Goal: Task Accomplishment & Management: Manage account settings

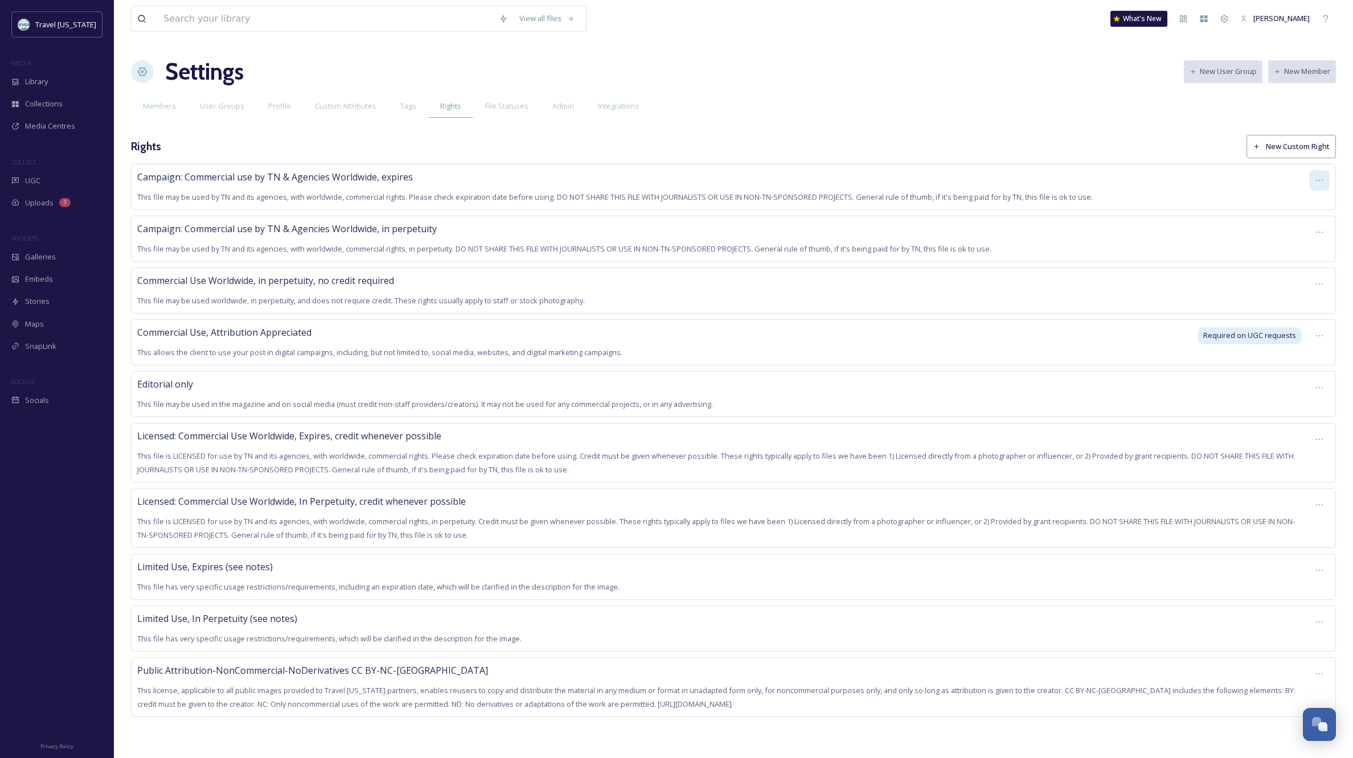
click at [1319, 180] on icon at bounding box center [1319, 180] width 7 height 1
click at [1296, 228] on span "Edit Right" at bounding box center [1292, 228] width 31 height 11
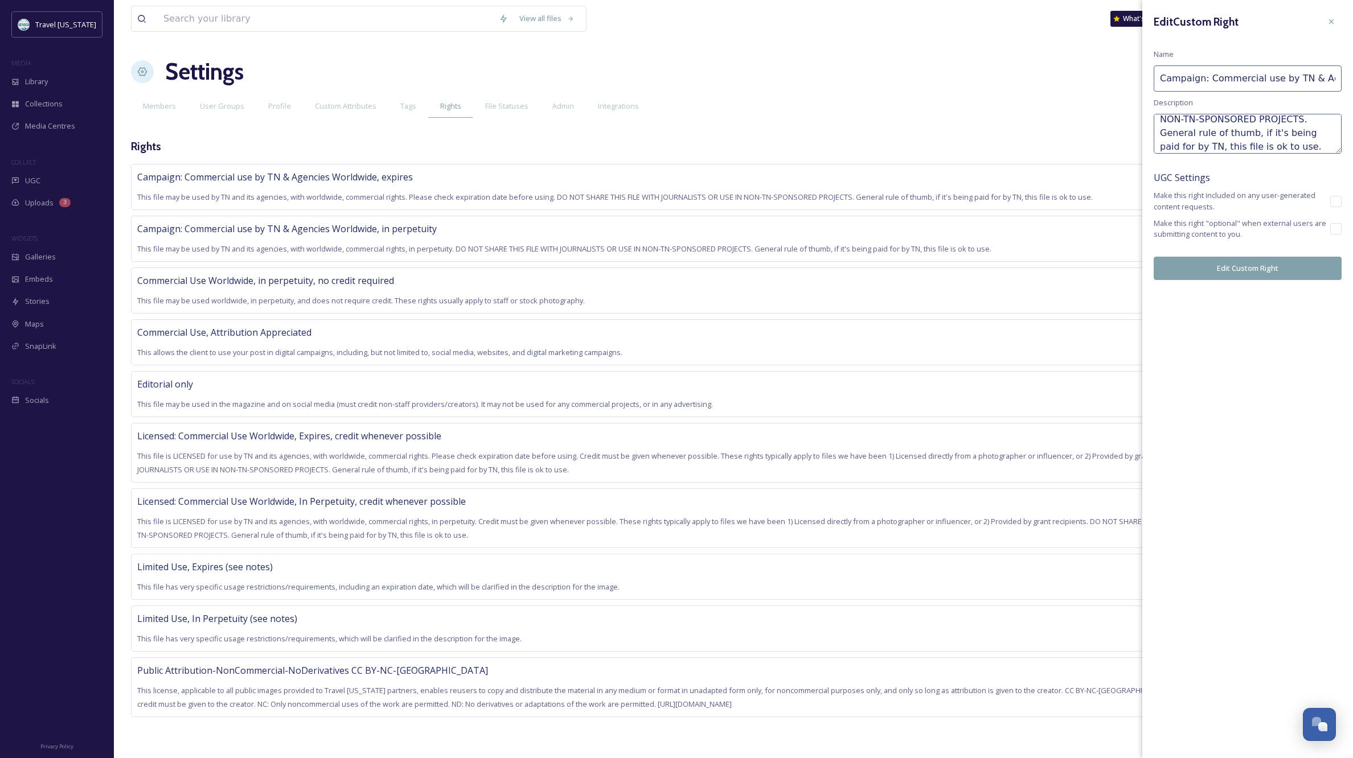
scroll to position [82, 0]
drag, startPoint x: 1217, startPoint y: 121, endPoint x: 1292, endPoint y: 182, distance: 96.7
click at [1292, 182] on div "Edit Custom Right Name Campaign: Commercial use by TN & Agencies Worldwide, exp…" at bounding box center [1247, 146] width 211 height 292
type textarea "This file may be used by TN and its agencies, with worldwide, commercial rights…"
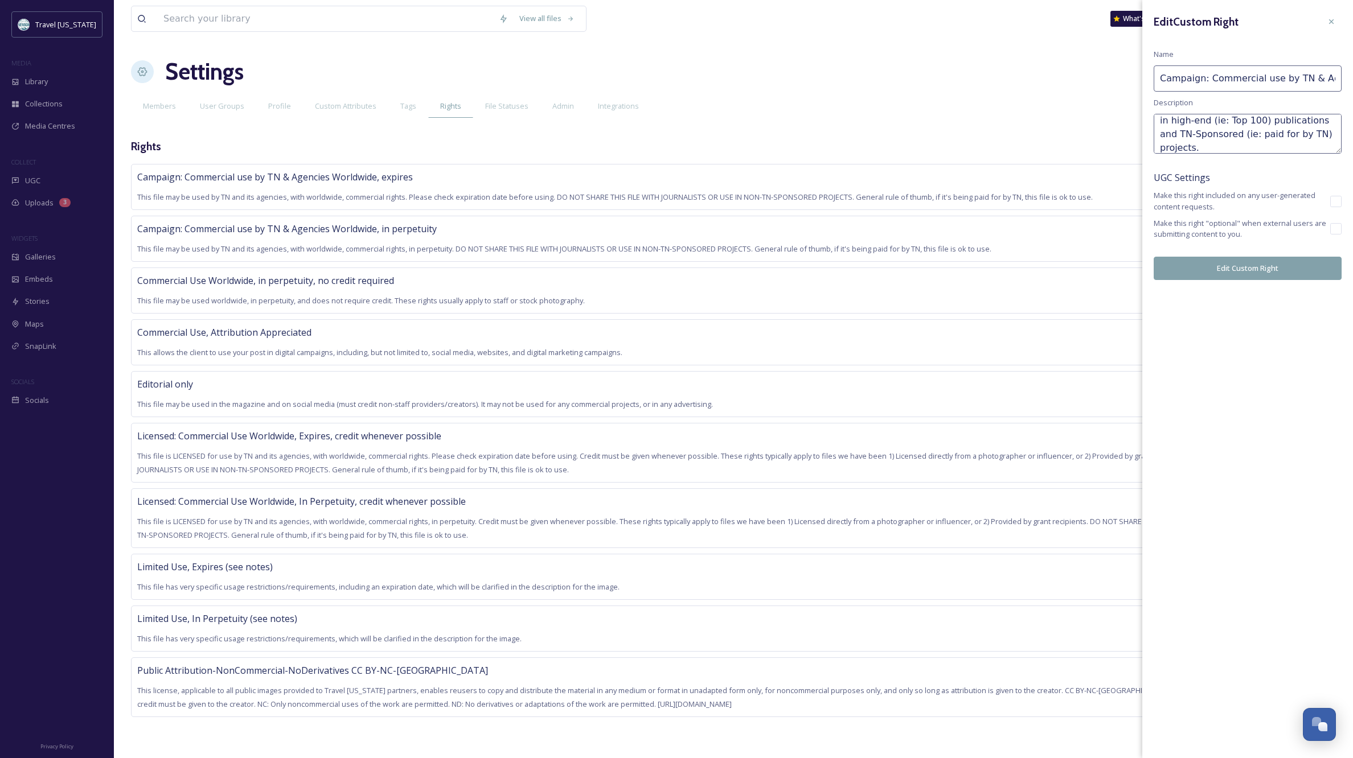
click at [1202, 257] on button "Edit Custom Right" at bounding box center [1248, 268] width 188 height 23
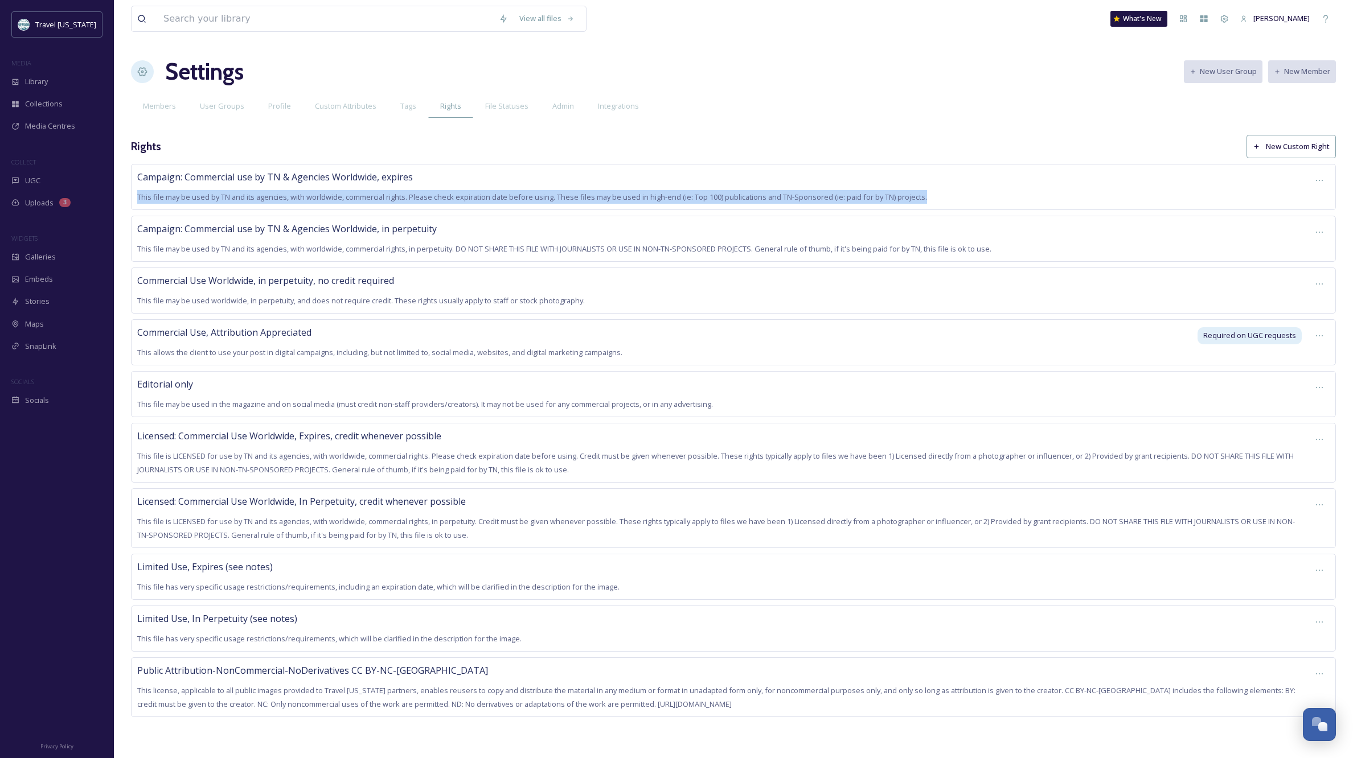
drag, startPoint x: 930, startPoint y: 196, endPoint x: 131, endPoint y: 199, distance: 799.4
click at [131, 199] on div "Campaign: Commercial use by TN & Agencies Worldwide, expires This file may be u…" at bounding box center [733, 187] width 1205 height 46
copy span "This file may be used by TN and its agencies, with worldwide, commercial rights…"
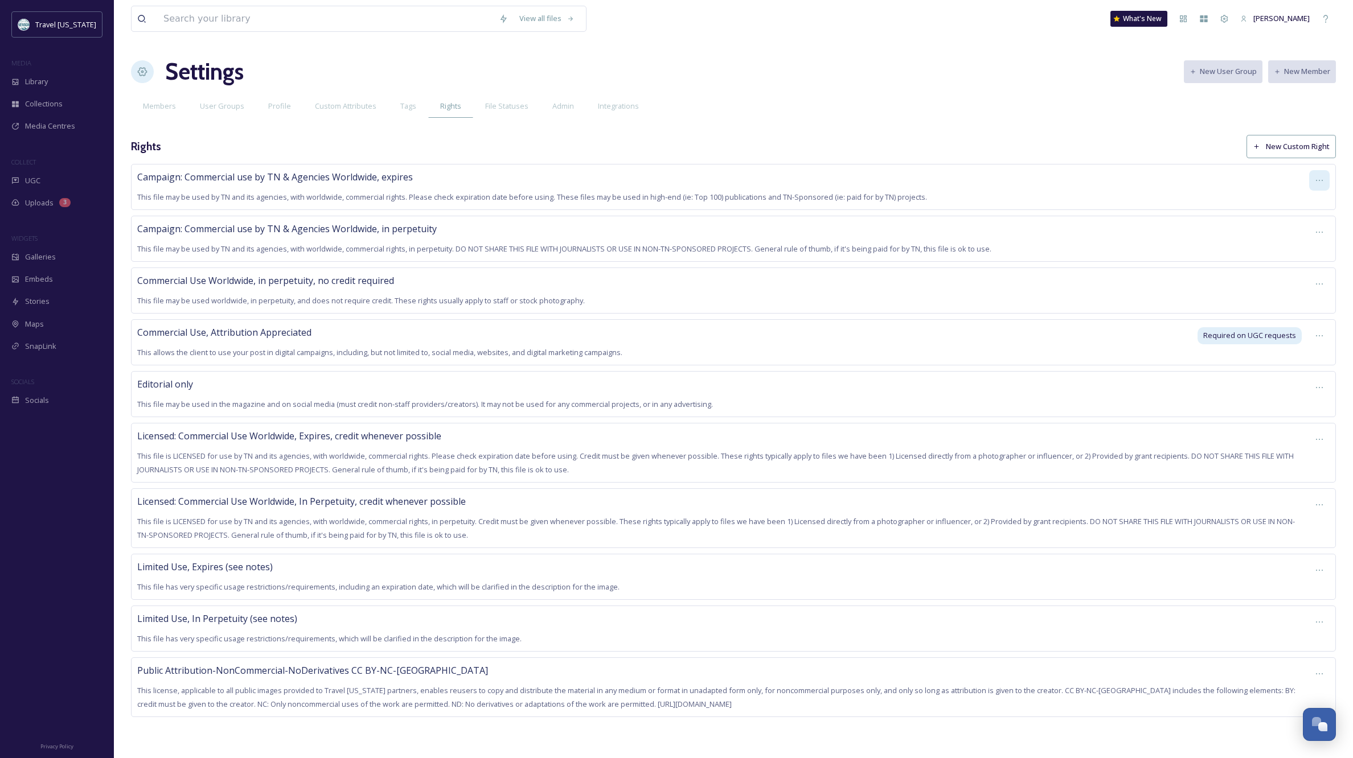
click at [1320, 181] on icon at bounding box center [1319, 180] width 9 height 9
click at [1303, 225] on span "Edit Right" at bounding box center [1292, 228] width 31 height 11
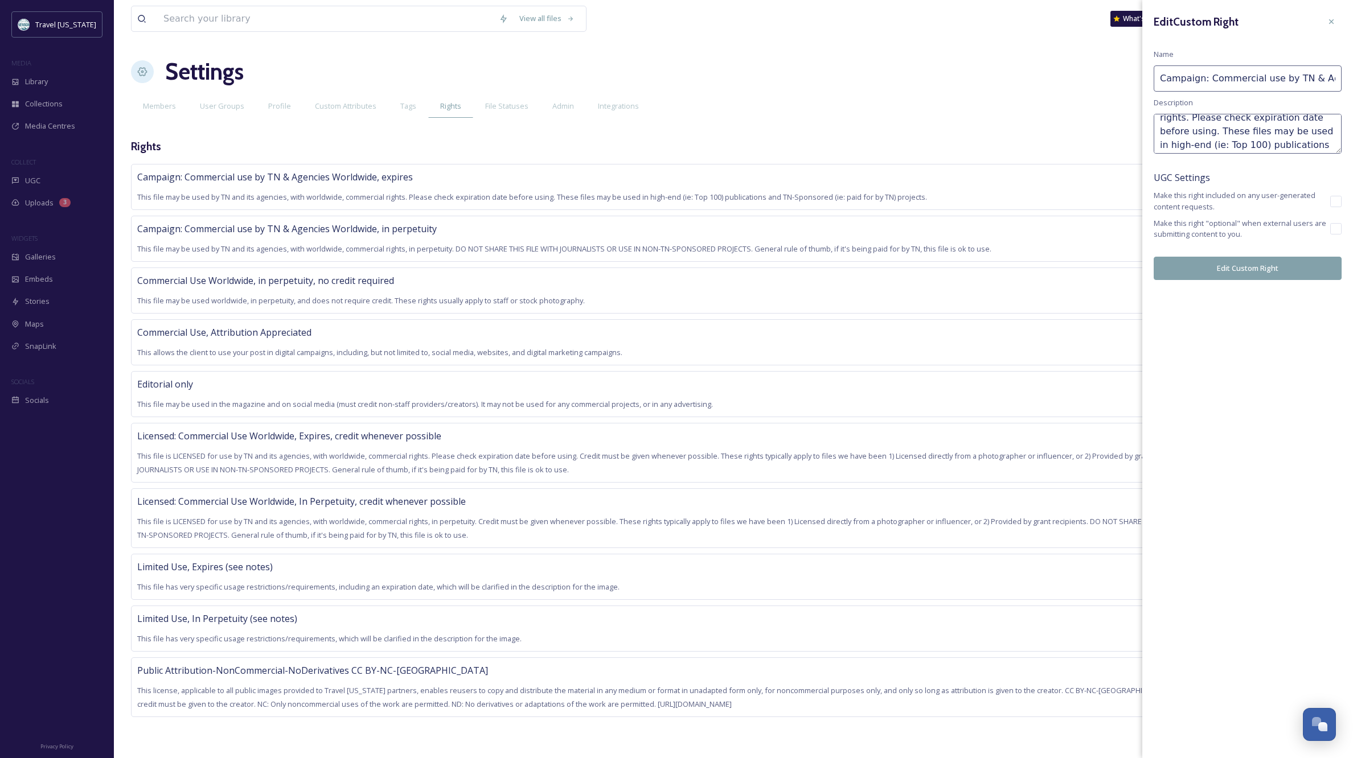
scroll to position [38, 0]
drag, startPoint x: 1260, startPoint y: 130, endPoint x: 1215, endPoint y: 130, distance: 45.0
click at [1215, 130] on textarea "This file may be used by TN and its agencies, with worldwide, commercial rights…" at bounding box center [1248, 134] width 188 height 40
type textarea "This file may be used by TN and its agencies, with worldwide, commercial rights…"
click at [1274, 270] on button "Edit Custom Right" at bounding box center [1248, 268] width 188 height 23
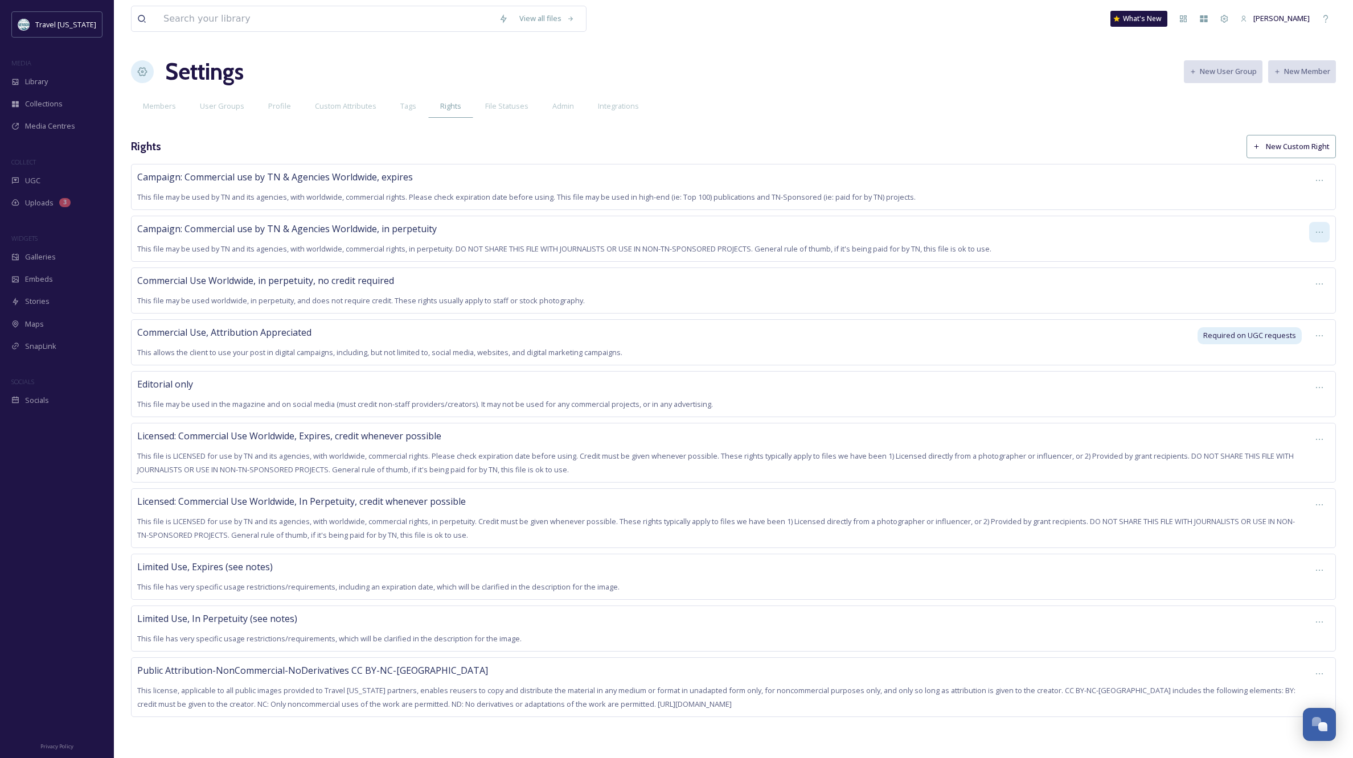
click at [1318, 233] on icon at bounding box center [1319, 232] width 9 height 9
click at [1293, 274] on span "Edit Right" at bounding box center [1292, 279] width 31 height 11
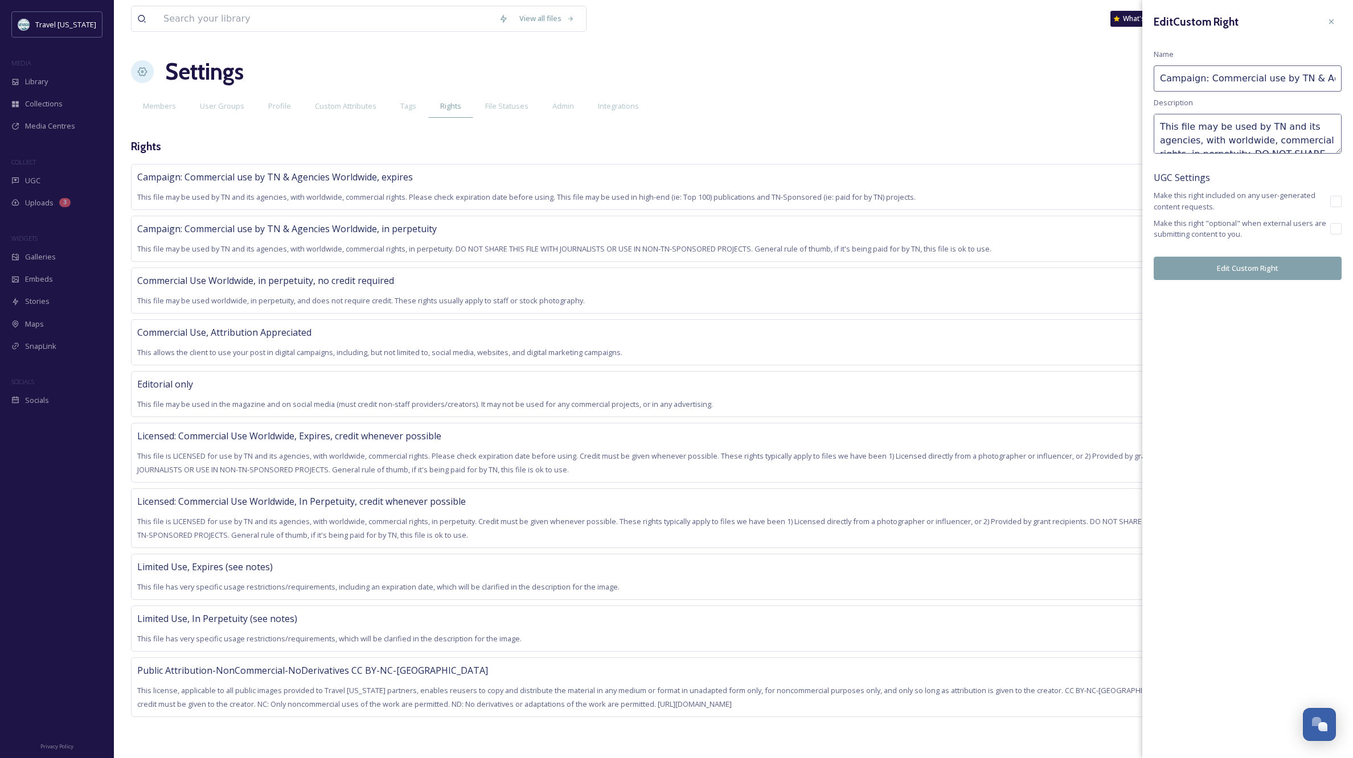
click at [1278, 125] on textarea "This file may be used by TN and its agencies, with worldwide, commercial rights…" at bounding box center [1248, 134] width 188 height 40
paste textarea ". Please check expiration date before using. This file may be used in high-end …"
click at [1183, 137] on textarea "This file may be used by TN and its agencies, with worldwide, commercial rights…" at bounding box center [1248, 134] width 188 height 40
type textarea "This file may be used by TN and its agencies, with worldwide, commercial rights…"
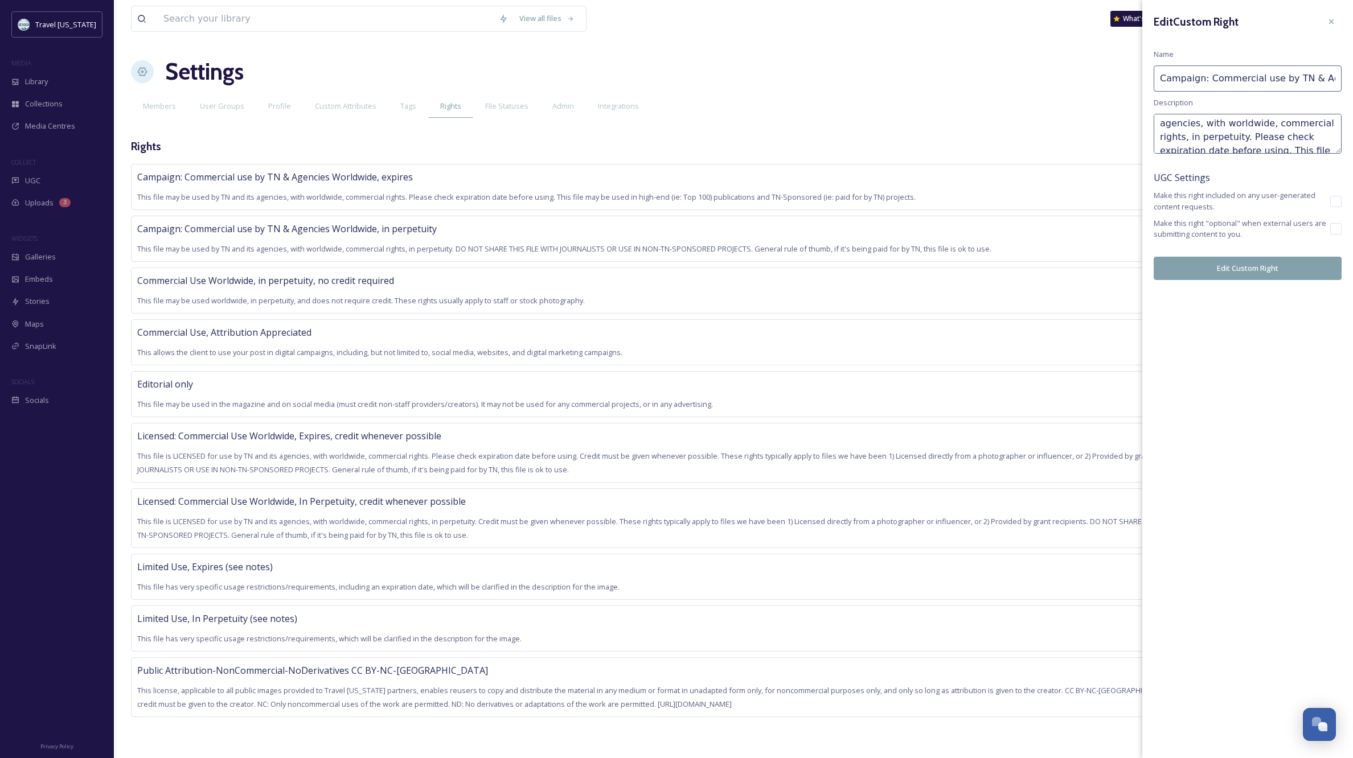
click at [1221, 261] on button "Edit Custom Right" at bounding box center [1248, 268] width 188 height 23
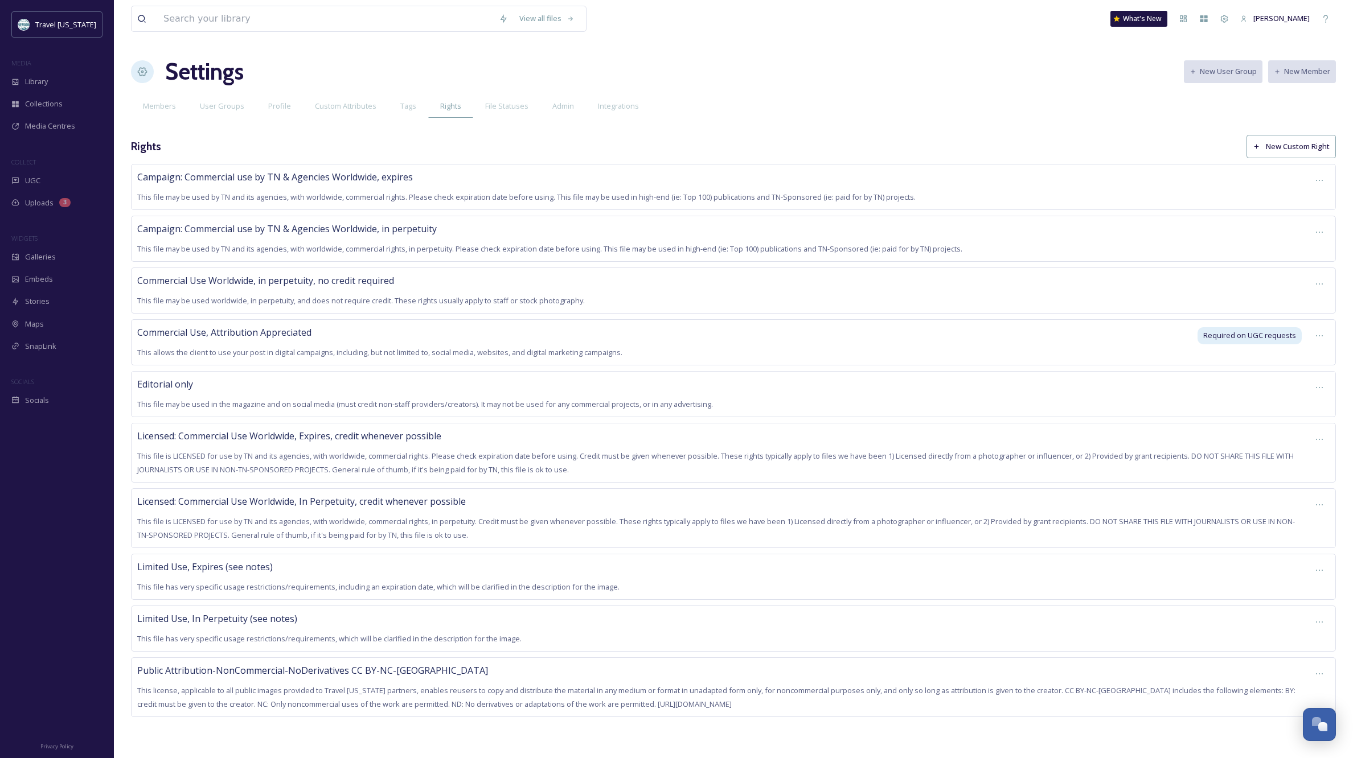
click at [991, 111] on div "Members User Groups Profile Custom Attributes Tags Rights File Statuses Admin I…" at bounding box center [733, 106] width 1205 height 23
